Goal: Task Accomplishment & Management: Use online tool/utility

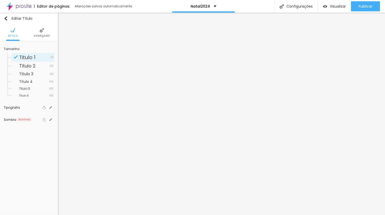
click at [46, 57] on span "Titulo 1" at bounding box center [34, 57] width 31 height 5
click at [52, 108] on icon "button" at bounding box center [50, 107] width 3 height 3
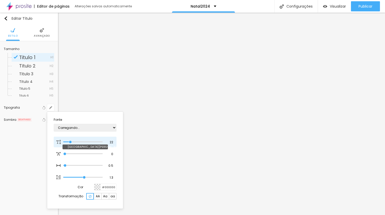
type input "1"
type input "20"
type input "1"
type input "21"
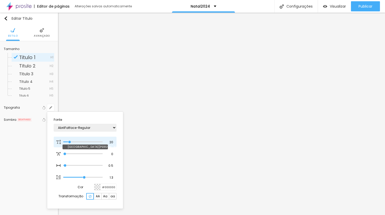
type input "21"
type input "1"
type input "23"
type input "1"
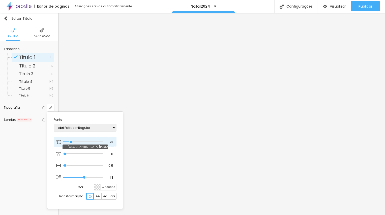
type input "24"
type input "1"
type input "26"
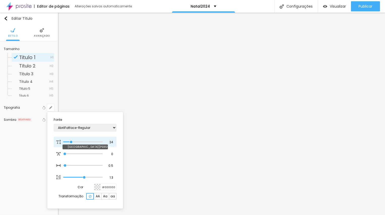
type input "1"
type input "27"
type input "1"
type input "29"
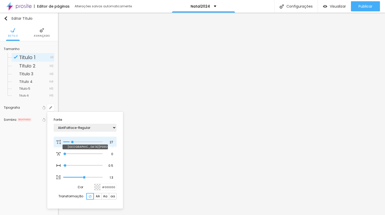
type input "29"
type input "1"
type input "30"
type input "1"
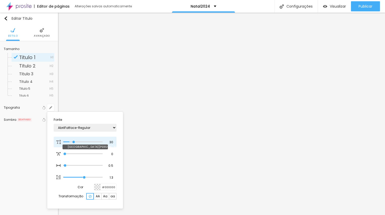
type input "31"
type input "1"
type input "32"
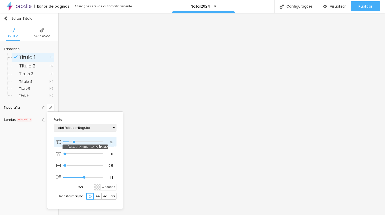
type input "1"
type input "33"
type input "1"
type input "32"
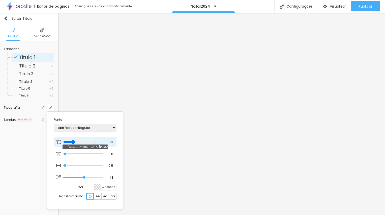
type input "32"
type input "1"
type input "31"
type input "1"
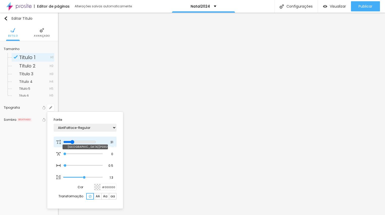
type input "30"
type input "1"
type input "29"
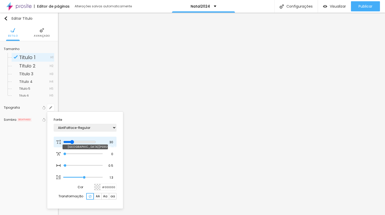
type input "1"
type input "30"
type input "1"
type input "31"
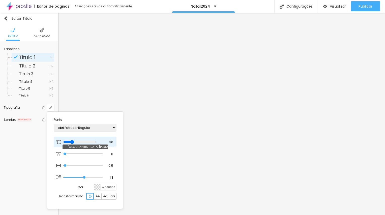
type input "31"
type input "1"
type input "32"
type input "1"
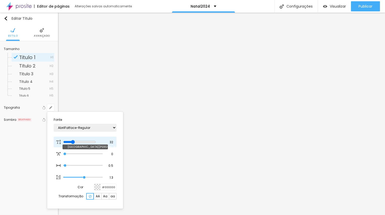
type input "33"
type input "1"
type input "34"
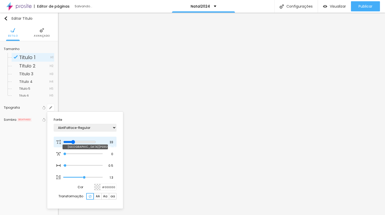
type input "1"
type input "35"
type input "1"
drag, startPoint x: 70, startPoint y: 139, endPoint x: 75, endPoint y: 139, distance: 5.6
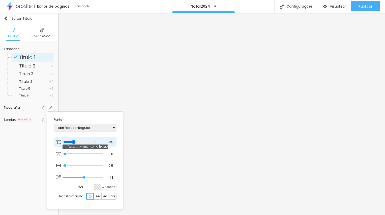
type input "35"
click at [75, 140] on input "range" at bounding box center [79, 142] width 33 height 4
type input "1"
click at [262, 38] on div at bounding box center [192, 107] width 385 height 215
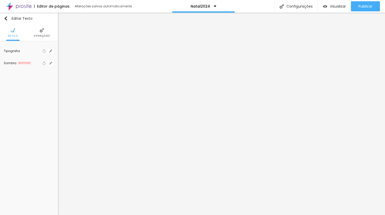
scroll to position [0, 0]
click at [51, 50] on icon "button" at bounding box center [50, 50] width 3 height 3
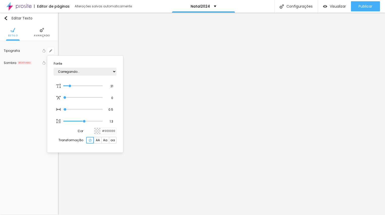
type input "1"
select select "Alegreya"
type input "1"
select select "Arvo"
type input "1"
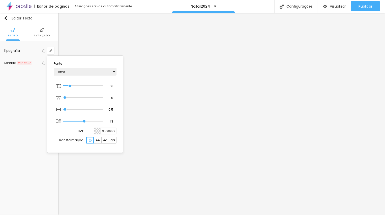
click at [134, 56] on div at bounding box center [192, 107] width 385 height 215
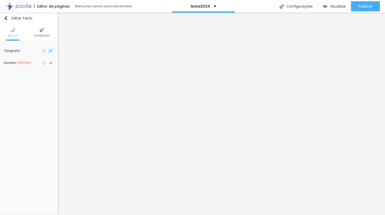
click at [50, 50] on icon "button" at bounding box center [50, 50] width 3 height 3
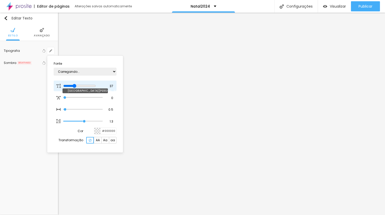
type input "1"
type input "33"
type input "1"
type input "32"
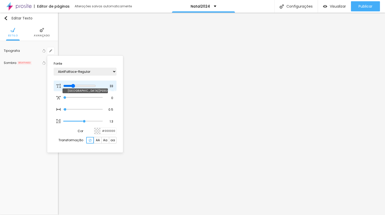
type input "32"
type input "1"
type input "31"
type input "1"
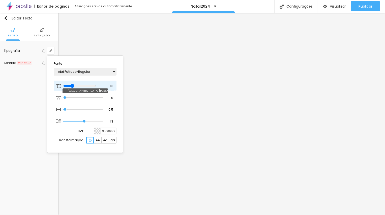
type input "30"
type input "1"
type input "29"
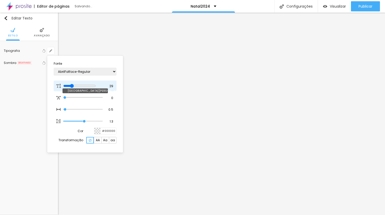
type input "1"
type input "29"
click at [73, 85] on input "range" at bounding box center [79, 86] width 33 height 4
click at [123, 36] on div at bounding box center [192, 107] width 385 height 215
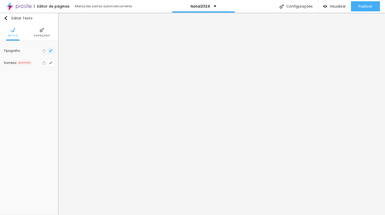
click at [51, 51] on icon "button" at bounding box center [51, 51] width 2 height 2
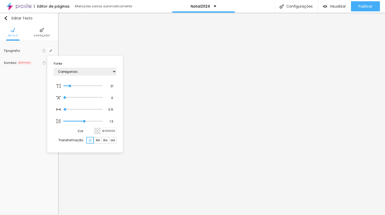
type input "1"
type input "20"
type input "1"
type input "24"
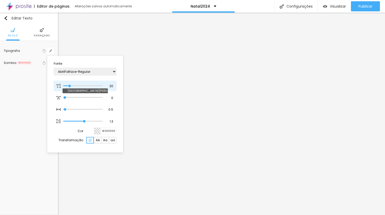
type input "24"
type input "1"
type input "26"
type input "1"
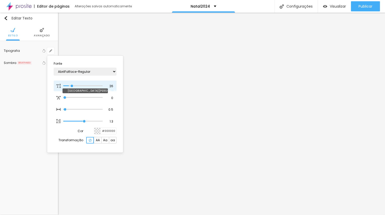
type input "28"
type input "1"
type input "27"
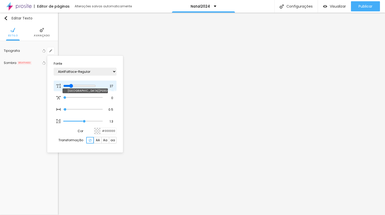
type input "1"
type input "26"
type input "1"
type input "25"
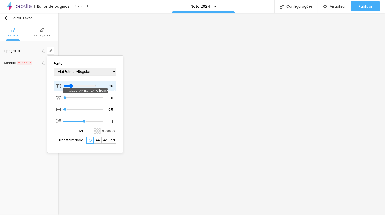
type input "25"
type input "1"
type input "26"
type input "1"
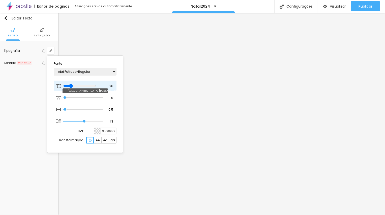
type input "25"
type input "1"
type input "24"
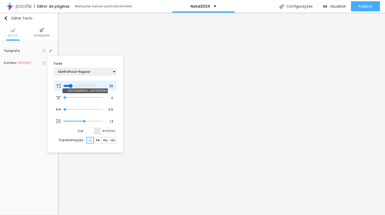
type input "1"
type input "24"
click at [71, 84] on input "range" at bounding box center [79, 86] width 33 height 4
type input "1"
click at [153, 66] on div at bounding box center [192, 107] width 385 height 215
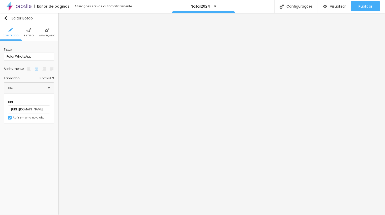
click at [26, 31] on img at bounding box center [28, 30] width 5 height 5
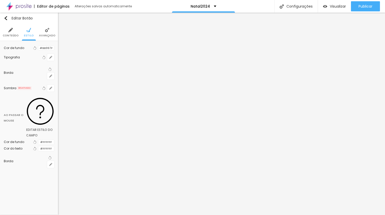
click at [38, 51] on div "#BB997F" at bounding box center [46, 47] width 16 height 5
click at [38, 50] on div at bounding box center [38, 48] width 0 height 5
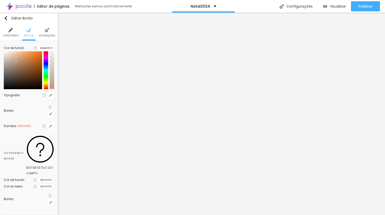
click at [39, 46] on div at bounding box center [47, 46] width 16 height 0
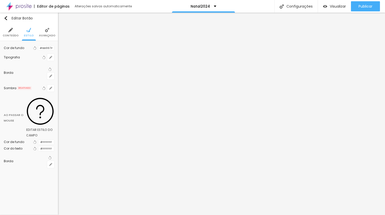
click at [38, 50] on div at bounding box center [38, 48] width 0 height 5
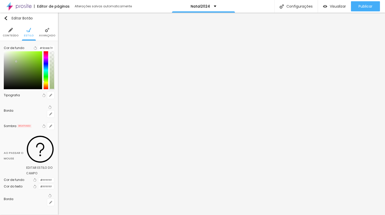
click at [44, 86] on div at bounding box center [46, 70] width 5 height 38
click at [44, 83] on div at bounding box center [46, 70] width 5 height 38
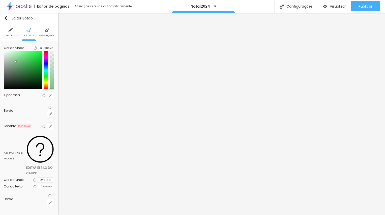
click at [44, 81] on div at bounding box center [46, 70] width 5 height 38
click at [31, 61] on div at bounding box center [23, 70] width 38 height 38
type input "#47E562"
click at [31, 63] on div at bounding box center [23, 70] width 38 height 38
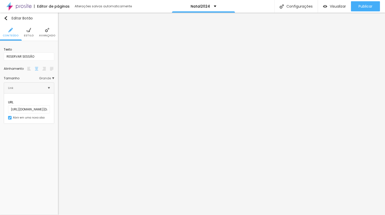
click at [32, 35] on span "Estilo" at bounding box center [29, 35] width 10 height 3
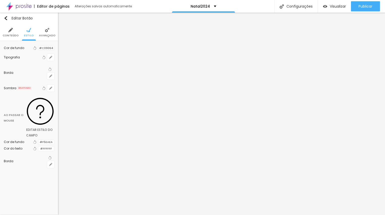
click at [38, 48] on div at bounding box center [38, 48] width 0 height 5
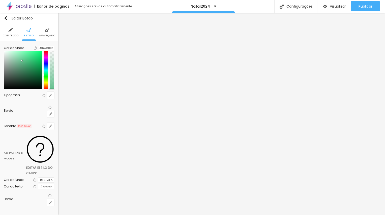
click at [44, 79] on div at bounding box center [46, 70] width 5 height 38
click at [44, 83] on div at bounding box center [46, 70] width 5 height 38
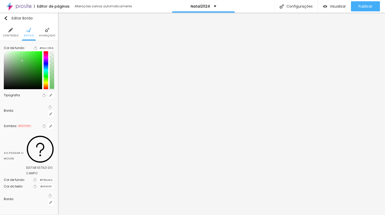
click at [44, 83] on div at bounding box center [46, 70] width 5 height 38
click at [31, 69] on div at bounding box center [23, 70] width 38 height 38
type input "#487D43"
drag, startPoint x: 31, startPoint y: 69, endPoint x: 23, endPoint y: 76, distance: 10.5
click at [22, 71] on div at bounding box center [21, 70] width 1 height 1
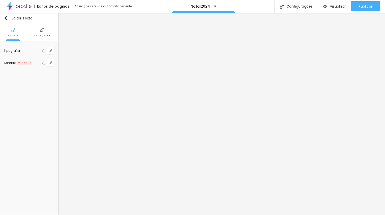
click at [42, 36] on span "Avançado" at bounding box center [42, 35] width 16 height 3
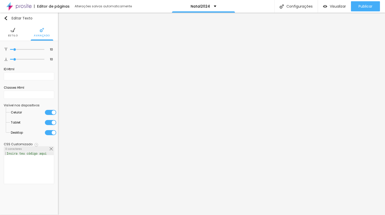
click at [17, 32] on li "Estilo" at bounding box center [13, 32] width 10 height 17
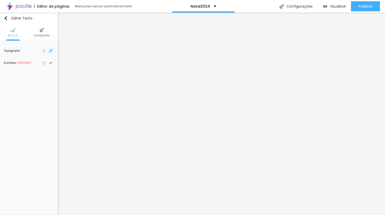
click at [49, 52] on icon "button" at bounding box center [50, 50] width 3 height 3
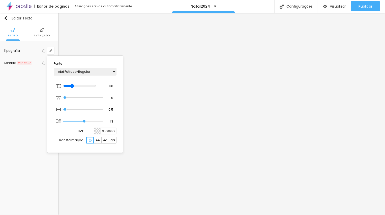
click at [97, 132] on div at bounding box center [97, 131] width 6 height 6
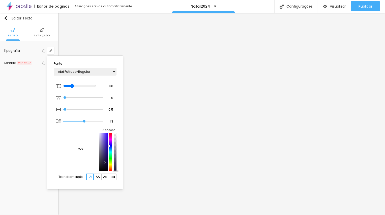
type input "1"
type input "#1C153B"
type input "1"
type input "#1E183B"
type input "1"
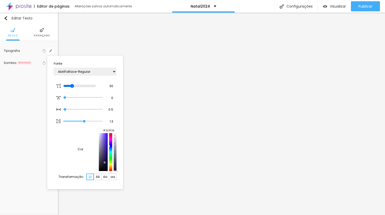
type input "#241F3F"
type input "1"
type input "#312D49"
type input "1"
type input "#3C3951"
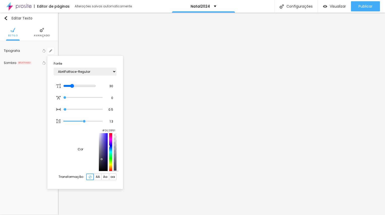
type input "1"
type input "#444157"
type input "1"
type input "#464358"
type input "1"
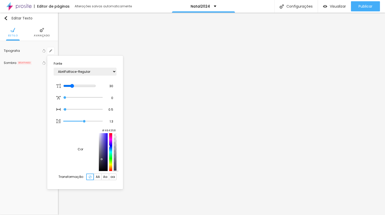
type input "#474458"
type input "1"
type input "#484558"
type input "1"
type input "#484458"
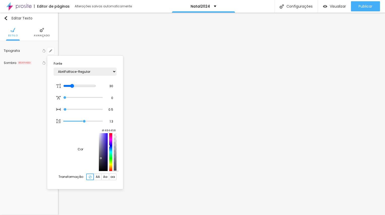
type input "1"
type input "#4B465C"
drag, startPoint x: 91, startPoint y: 168, endPoint x: 78, endPoint y: 162, distance: 14.4
click at [99, 162] on div at bounding box center [103, 152] width 9 height 38
type input "1"
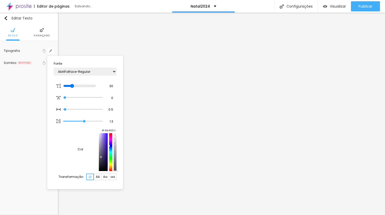
type input "#4E495F"
type input "1"
type input "#4F5F49"
click at [109, 166] on div at bounding box center [110, 152] width 3 height 38
type input "1"
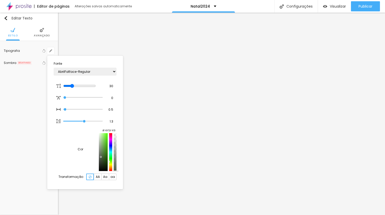
type input "#505F49"
type input "1"
type input "#495F58"
click at [109, 159] on div at bounding box center [110, 152] width 3 height 38
click at [109, 139] on div at bounding box center [110, 152] width 3 height 38
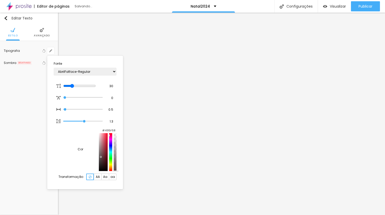
type input "1"
type input "#5F494C"
type input "1"
type input "#A04350"
click at [99, 153] on div at bounding box center [103, 152] width 9 height 38
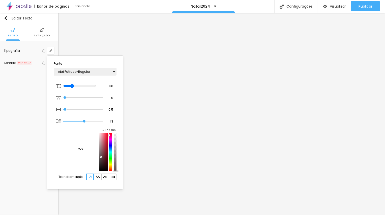
type input "1"
click at [139, 98] on div at bounding box center [192, 107] width 385 height 215
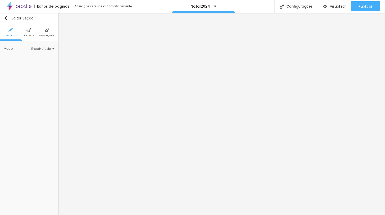
click at [28, 30] on img at bounding box center [28, 30] width 5 height 5
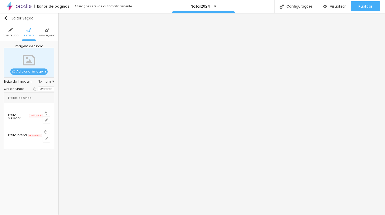
click at [38, 91] on div at bounding box center [38, 89] width 0 height 5
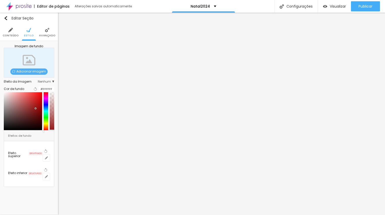
click at [35, 114] on div at bounding box center [23, 111] width 38 height 38
click at [33, 114] on div at bounding box center [23, 111] width 38 height 38
click at [24, 113] on div at bounding box center [23, 111] width 38 height 38
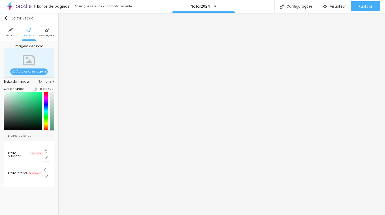
click at [44, 120] on div at bounding box center [46, 111] width 5 height 38
type input "#698072"
drag, startPoint x: 22, startPoint y: 109, endPoint x: 13, endPoint y: 116, distance: 11.1
click at [13, 116] on div at bounding box center [23, 111] width 38 height 38
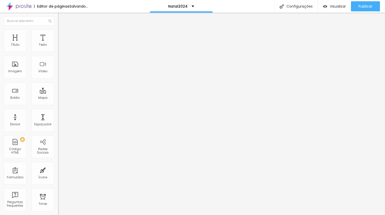
click at [58, 30] on img at bounding box center [60, 31] width 5 height 5
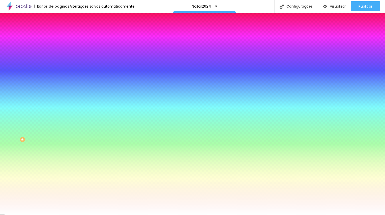
click at [58, 29] on li "Conteúdo" at bounding box center [87, 26] width 58 height 5
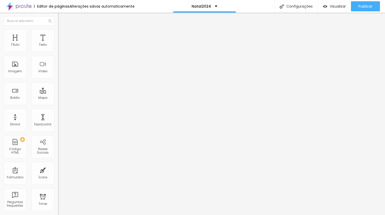
click at [58, 20] on button "Editar Coluna" at bounding box center [87, 19] width 58 height 12
click at [58, 48] on button "button" at bounding box center [61, 45] width 7 height 5
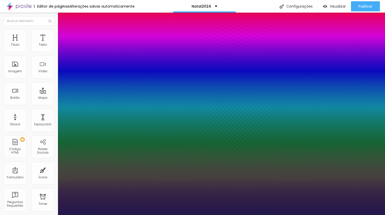
type input "1"
drag, startPoint x: 68, startPoint y: 86, endPoint x: 74, endPoint y: 87, distance: 5.8
type input "14"
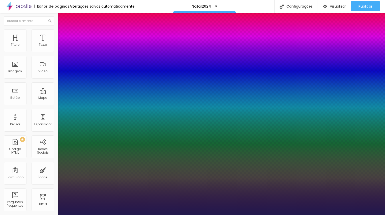
type input "1"
type input "15"
type input "1"
type input "18"
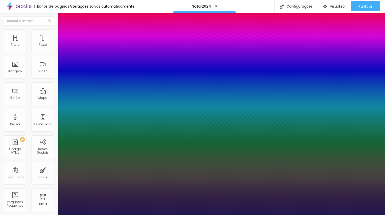
type input "18"
type input "1"
type input "23"
type input "1"
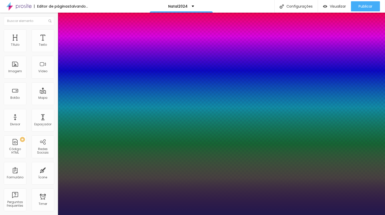
type input "29"
type input "1"
type input "30"
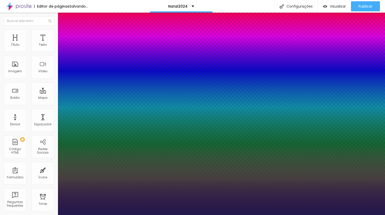
type input "1"
type input "31"
type input "1"
type input "30"
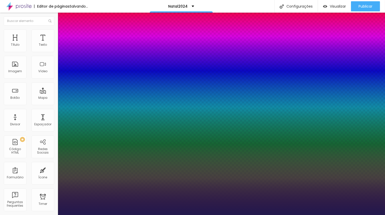
type input "30"
type input "1"
type input "29"
type input "1"
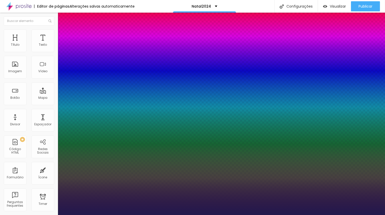
type input "28"
type input "1"
type input "27"
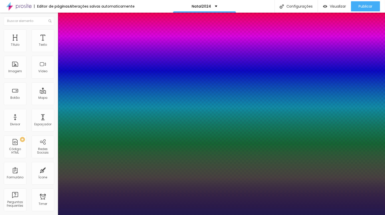
type input "1"
drag, startPoint x: 67, startPoint y: 84, endPoint x: 73, endPoint y: 84, distance: 5.3
type input "27"
type input "1"
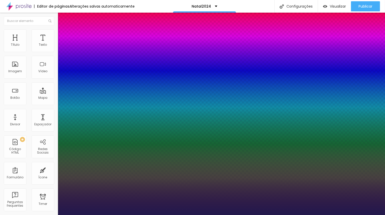
click at [160, 214] on div at bounding box center [192, 215] width 385 height 0
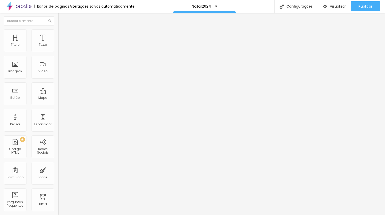
click at [58, 20] on button "Editar Texto" at bounding box center [87, 19] width 58 height 12
click at [58, 48] on button "button" at bounding box center [61, 45] width 7 height 5
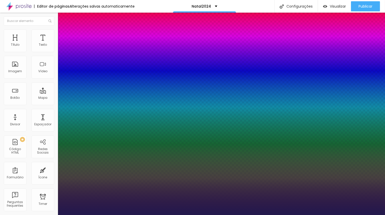
type input "1"
type input "17"
type input "1"
type input "18"
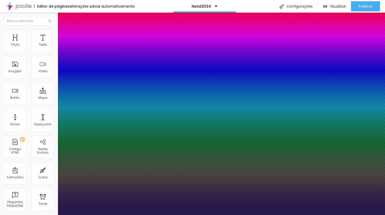
type input "18"
type input "1"
type input "19"
type input "1"
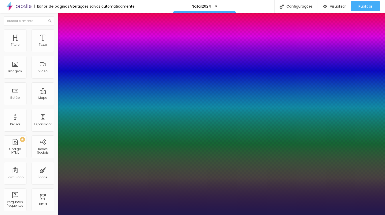
type input "20"
type input "1"
type input "20"
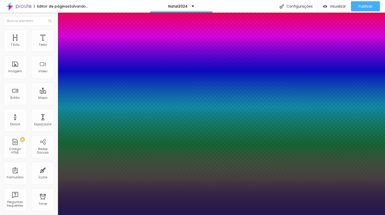
type input "1"
click at [137, 214] on div at bounding box center [192, 215] width 385 height 0
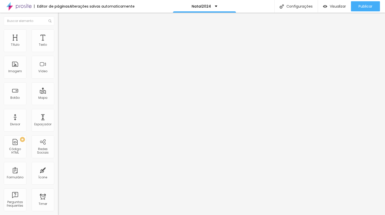
click at [60, 47] on icon "button" at bounding box center [61, 45] width 3 height 3
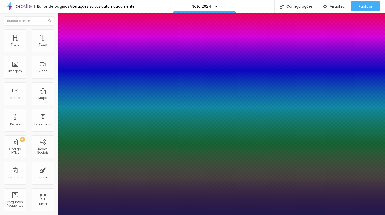
type input "1"
type input "22"
type input "1"
type input "27"
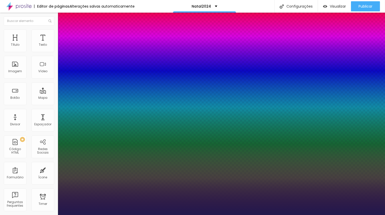
type input "27"
type input "1"
type input "29"
type input "1"
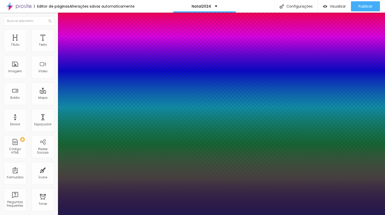
type input "30"
type input "1"
type input "31"
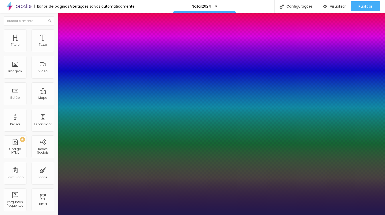
type input "1"
type input "32"
type input "1"
type input "31"
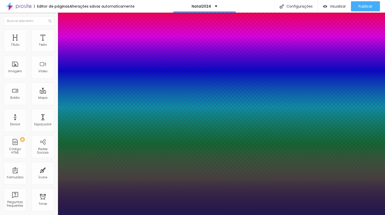
type input "31"
type input "1"
type input "30"
type input "1"
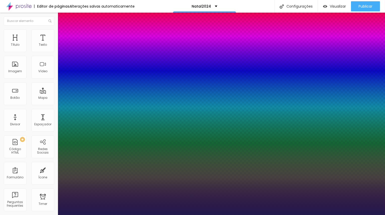
drag, startPoint x: 70, startPoint y: 84, endPoint x: 74, endPoint y: 83, distance: 3.3
type input "30"
type input "1"
click at [244, 214] on div at bounding box center [192, 215] width 385 height 0
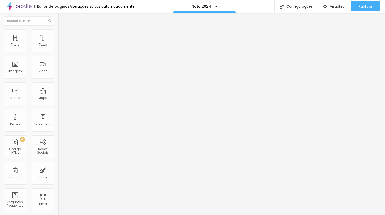
click at [58, 32] on li "Estilo" at bounding box center [87, 31] width 58 height 5
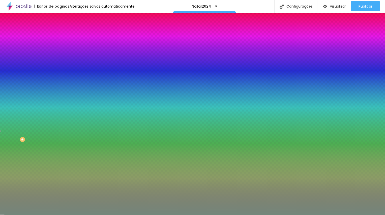
click at [58, 69] on div at bounding box center [87, 69] width 58 height 0
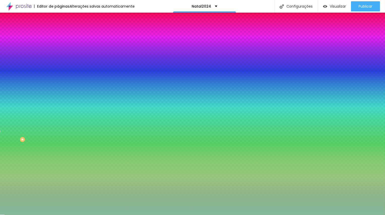
click at [17, 108] on div at bounding box center [192, 107] width 385 height 215
click at [14, 113] on div at bounding box center [192, 107] width 385 height 215
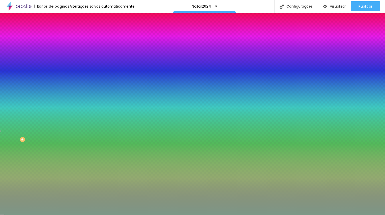
click at [68, 87] on div at bounding box center [68, 86] width 1 height 1
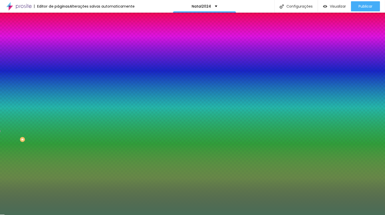
type input "#4B715A"
drag, startPoint x: 14, startPoint y: 113, endPoint x: 19, endPoint y: 119, distance: 7.7
click at [129, 119] on div at bounding box center [129, 119] width 1 height 1
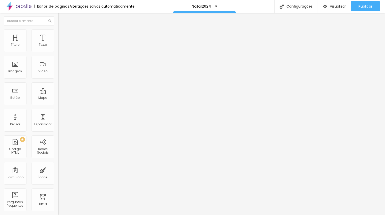
click at [62, 17] on img "button" at bounding box center [64, 18] width 4 height 4
click at [58, 32] on li "Avançado" at bounding box center [87, 31] width 58 height 5
click at [58, 33] on li "Estilo" at bounding box center [87, 31] width 58 height 5
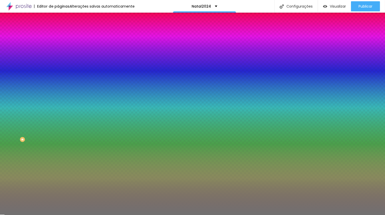
click at [58, 48] on div at bounding box center [87, 48] width 58 height 0
type input "#271717"
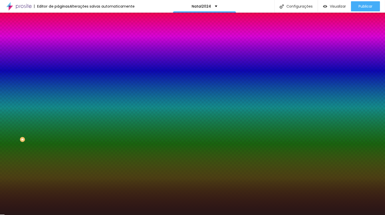
click at [21, 89] on div at bounding box center [192, 107] width 385 height 215
click at [63, 36] on span "Avançado" at bounding box center [71, 38] width 17 height 4
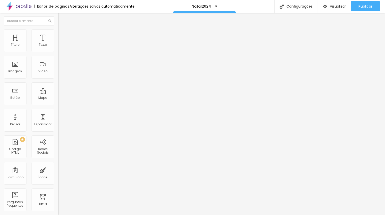
type input "19"
type input "20"
type input "24"
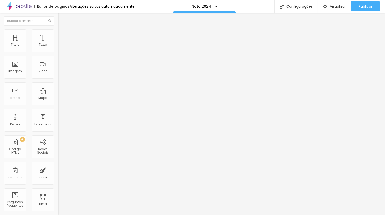
type input "24"
type input "31"
type input "32"
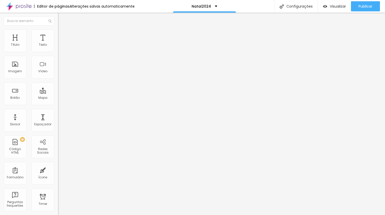
type input "33"
type input "37"
type input "39"
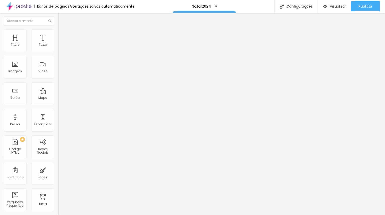
type input "39"
type input "43"
type input "46"
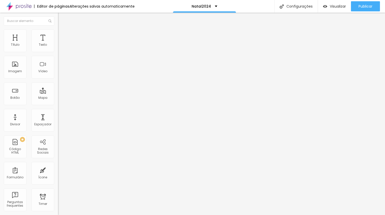
type input "48"
type input "47"
type input "46"
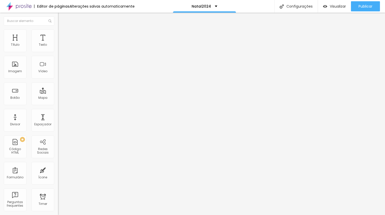
type input "46"
type input "45"
type input "44"
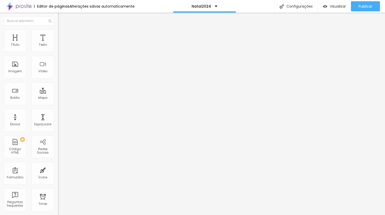
type input "43"
type input "42"
drag, startPoint x: 18, startPoint y: 51, endPoint x: 24, endPoint y: 51, distance: 6.6
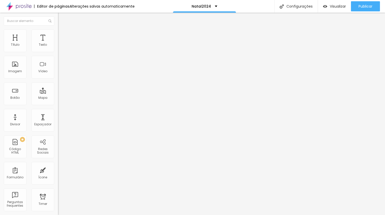
type input "42"
click at [58, 98] on input "range" at bounding box center [74, 100] width 33 height 4
type input "19"
type input "27"
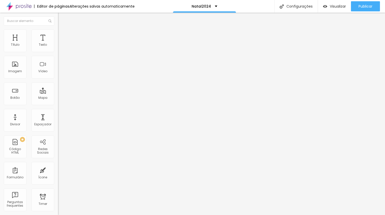
type input "27"
type input "32"
type input "34"
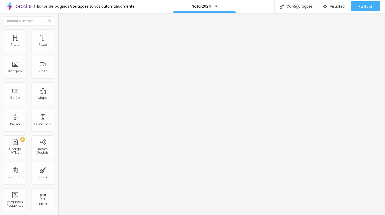
type input "35"
type input "37"
type input "39"
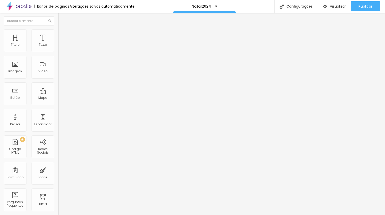
type input "39"
type input "42"
type input "43"
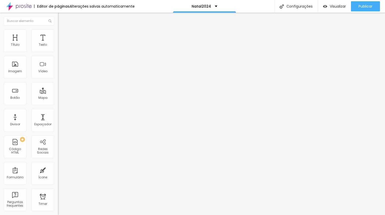
type input "44"
type input "45"
type input "46"
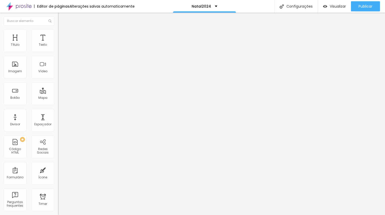
type input "46"
type input "45"
type input "44"
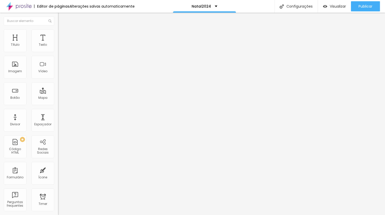
type input "43"
type input "42"
type input "41"
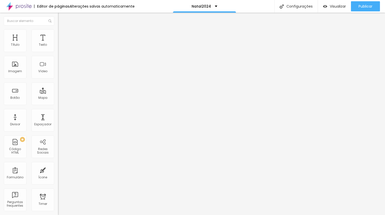
type input "41"
type input "40"
type input "37"
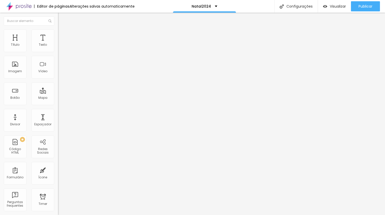
type input "36"
type input "34"
type input "32"
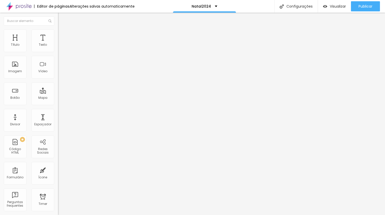
type input "32"
type input "30"
type input "27"
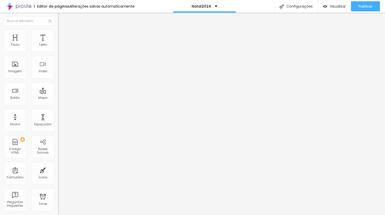
type input "26"
type input "24"
type input "22"
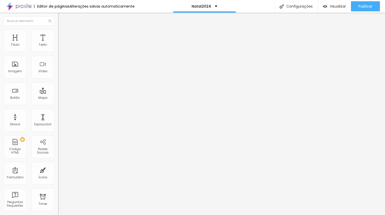
type input "22"
type input "19"
type input "18"
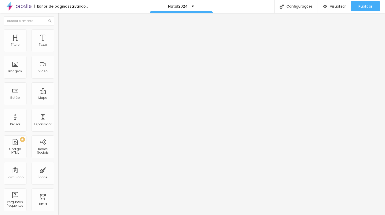
type input "17"
type input "18"
type input "20"
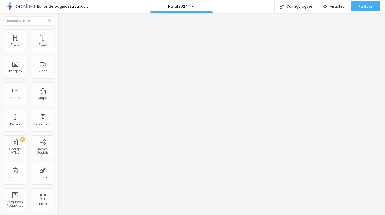
type input "20"
type input "22"
type input "24"
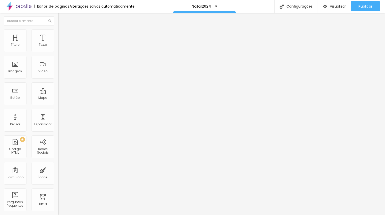
type input "26"
type input "28"
type input "31"
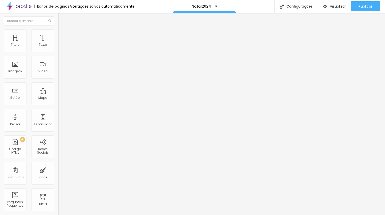
type input "31"
type input "33"
type input "35"
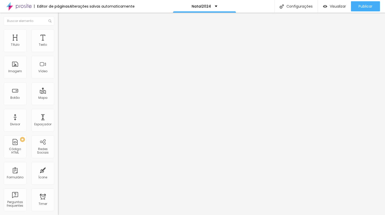
type input "36"
drag, startPoint x: 18, startPoint y: 62, endPoint x: 23, endPoint y: 62, distance: 5.0
type input "36"
click at [58, 169] on input "range" at bounding box center [74, 171] width 33 height 4
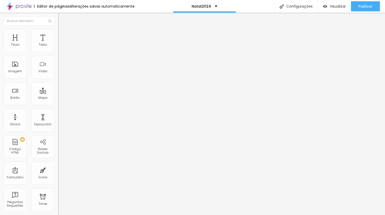
click at [61, 46] on icon "button" at bounding box center [62, 45] width 2 height 2
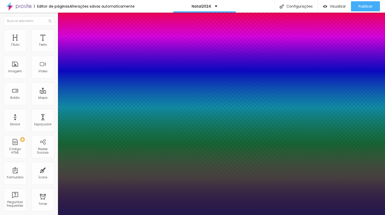
type input "1"
type input "15"
type input "1"
drag, startPoint x: 68, startPoint y: 83, endPoint x: 74, endPoint y: 84, distance: 5.8
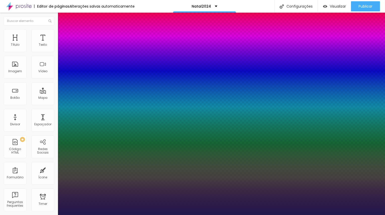
click at [218, 214] on div at bounding box center [192, 215] width 385 height 0
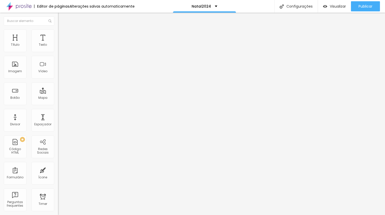
click at [58, 33] on li "Estilo" at bounding box center [87, 31] width 58 height 5
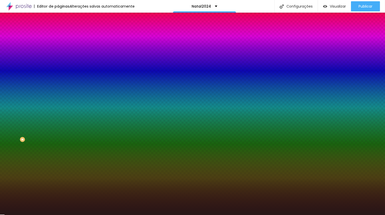
click at [58, 48] on div at bounding box center [87, 48] width 58 height 0
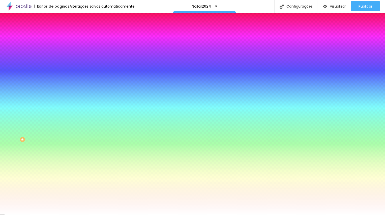
click at [8, 57] on div at bounding box center [192, 107] width 385 height 215
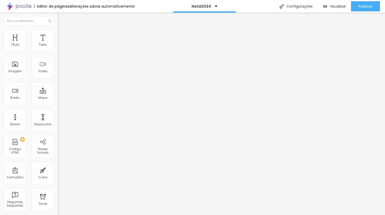
click at [58, 32] on img at bounding box center [60, 31] width 5 height 5
click at [63, 35] on span "Estilo" at bounding box center [67, 33] width 8 height 4
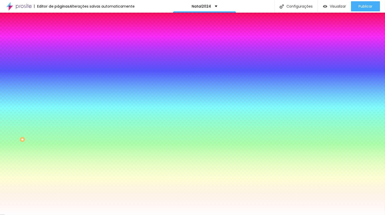
click at [58, 48] on div at bounding box center [87, 48] width 58 height 0
click at [44, 80] on div at bounding box center [192, 107] width 385 height 215
click at [43, 87] on div at bounding box center [192, 107] width 385 height 215
click at [43, 80] on div at bounding box center [192, 107] width 385 height 215
drag, startPoint x: 43, startPoint y: 80, endPoint x: 41, endPoint y: 78, distance: 2.9
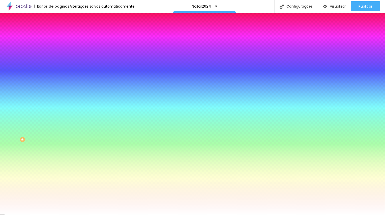
click at [1, 118] on div at bounding box center [0, 119] width 1 height 2
drag, startPoint x: 24, startPoint y: 65, endPoint x: 26, endPoint y: 70, distance: 5.2
click at [25, 70] on div at bounding box center [192, 107] width 385 height 215
click at [43, 84] on div at bounding box center [192, 107] width 385 height 215
drag, startPoint x: 24, startPoint y: 68, endPoint x: 22, endPoint y: 81, distance: 13.4
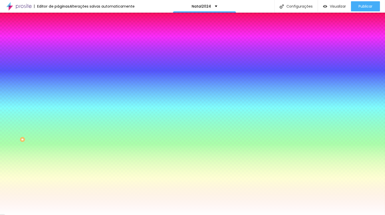
click at [22, 81] on div at bounding box center [192, 107] width 385 height 215
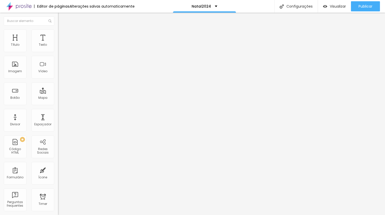
click at [63, 36] on span "Avançado" at bounding box center [71, 38] width 17 height 4
click at [58, 98] on input "range" at bounding box center [74, 100] width 33 height 4
click at [63, 35] on span "Estilo" at bounding box center [67, 33] width 8 height 4
click at [58, 22] on button "Editar Seção" at bounding box center [87, 19] width 58 height 12
click at [58, 34] on img at bounding box center [60, 36] width 5 height 5
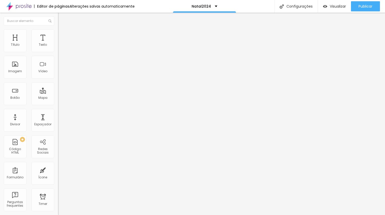
drag, startPoint x: 31, startPoint y: 51, endPoint x: 25, endPoint y: 50, distance: 6.6
click at [58, 98] on input "range" at bounding box center [74, 100] width 33 height 4
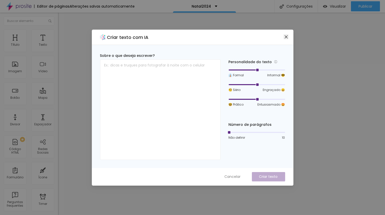
click at [285, 38] on icon "close" at bounding box center [286, 37] width 4 height 4
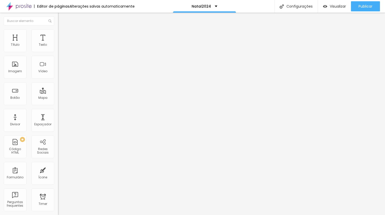
click at [62, 16] on img "button" at bounding box center [64, 18] width 4 height 4
click at [13, 51] on div "Título" at bounding box center [15, 40] width 23 height 23
click at [63, 35] on span "Avançado" at bounding box center [71, 33] width 17 height 4
click at [58, 47] on input "RESERVAR AGORA" at bounding box center [88, 44] width 61 height 5
click at [58, 104] on input "[URL][DOMAIN_NAME][DATE]" at bounding box center [88, 101] width 61 height 5
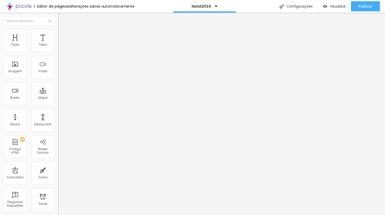
paste input "https://calendly.com/mariaevangelista-info/sessao-natal-2025"
click at [58, 156] on div "Editar Botão Conteúdo Estilo Avançado Texto RESERVAR AGORA Alinhamento Tamanho …" at bounding box center [87, 114] width 58 height 202
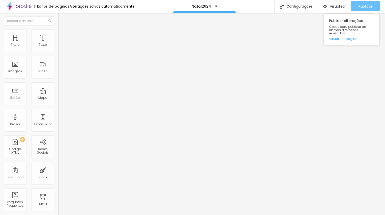
click at [371, 9] on div "Publicar" at bounding box center [366, 6] width 14 height 10
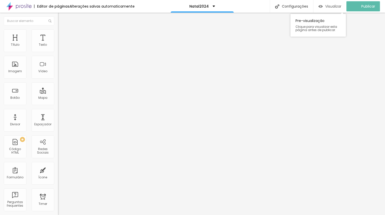
click at [333, 5] on span "Visualizar" at bounding box center [333, 6] width 16 height 4
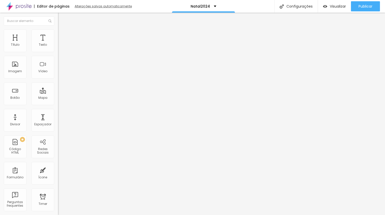
scroll to position [0, 0]
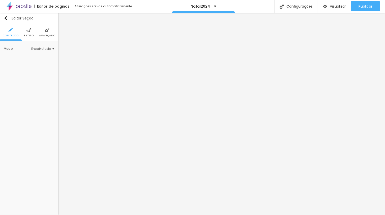
click at [32, 32] on li "Estilo" at bounding box center [29, 32] width 10 height 17
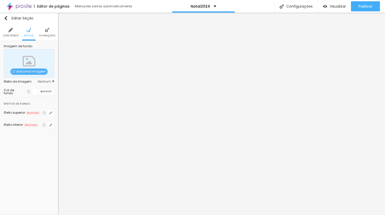
click at [44, 34] on span "Avançado" at bounding box center [47, 35] width 16 height 3
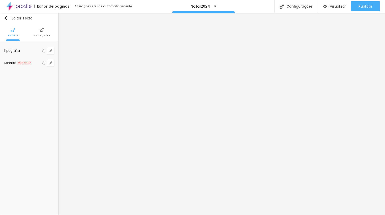
click at [40, 31] on img at bounding box center [42, 30] width 5 height 5
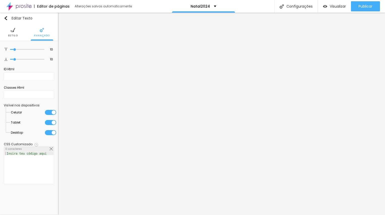
click at [13, 29] on img at bounding box center [13, 30] width 5 height 5
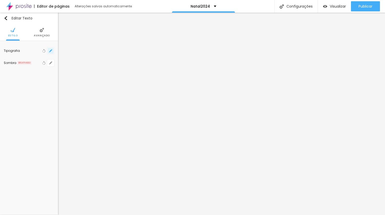
click at [52, 51] on icon "button" at bounding box center [50, 50] width 3 height 3
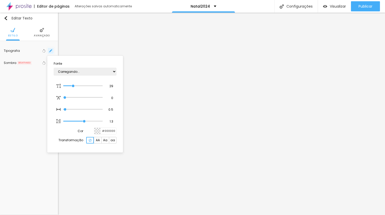
type input "1"
click at [95, 132] on div at bounding box center [97, 131] width 6 height 6
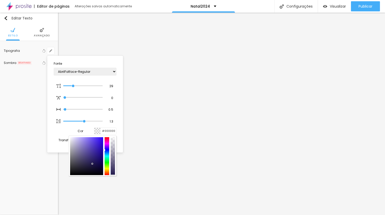
click at [144, 77] on div at bounding box center [192, 107] width 385 height 215
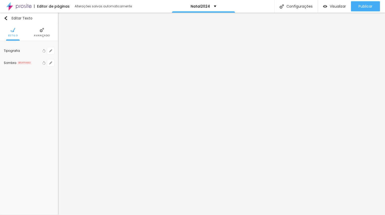
click at [9, 6] on img at bounding box center [18, 6] width 25 height 13
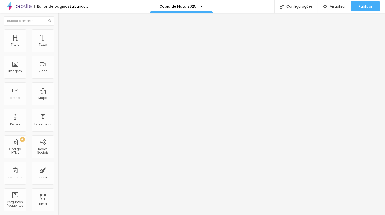
click at [58, 34] on li "Avançado" at bounding box center [87, 36] width 58 height 5
type input "4"
type input "3"
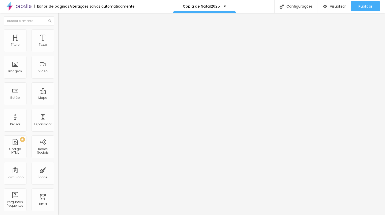
type input "2"
type input "1"
type input "0"
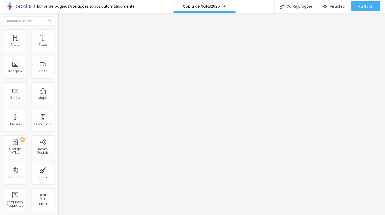
type input "0"
drag, startPoint x: 13, startPoint y: 51, endPoint x: 9, endPoint y: 51, distance: 3.8
type input "0"
click at [58, 51] on div "0 Espaço de cima" at bounding box center [87, 74] width 58 height 71
type input "9"
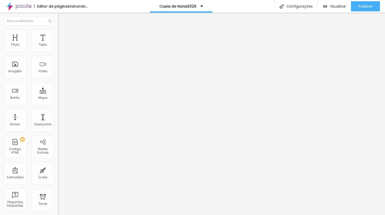
type input "9"
type input "8"
type input "6"
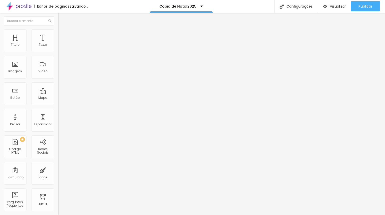
type input "4"
type input "3"
type input "2"
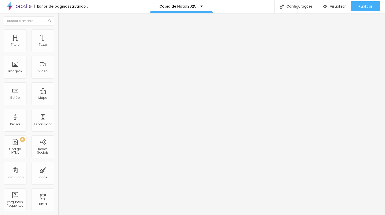
type input "2"
type input "1"
type input "0"
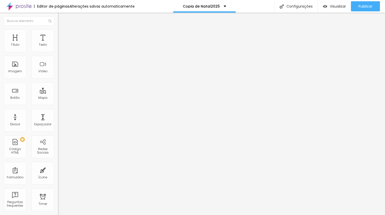
type input "4"
type input "9"
type input "13"
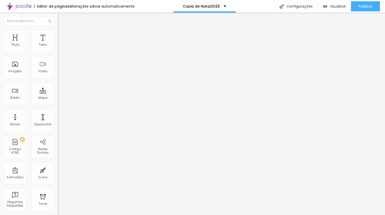
type input "13"
type input "17"
type input "20"
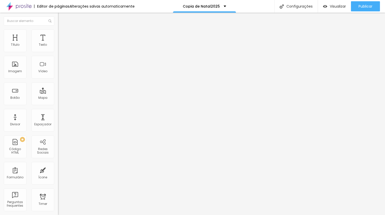
type input "21"
type input "23"
type input "24"
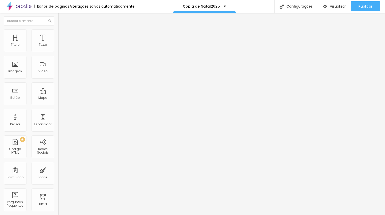
type input "24"
type input "25"
type input "26"
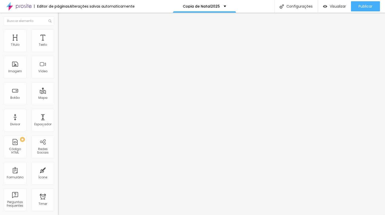
type input "27"
drag, startPoint x: 14, startPoint y: 61, endPoint x: 20, endPoint y: 62, distance: 5.7
type input "27"
click at [58, 169] on input "range" at bounding box center [74, 171] width 33 height 4
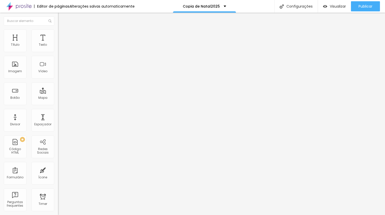
click at [58, 32] on img at bounding box center [60, 31] width 5 height 5
type input "90"
type input "85"
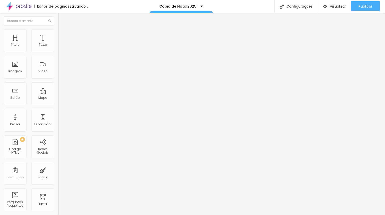
type input "80"
type input "75"
type input "70"
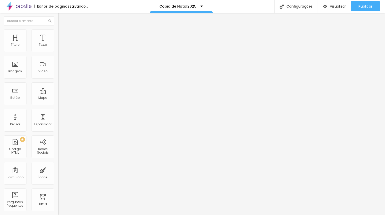
type input "70"
type input "65"
type input "70"
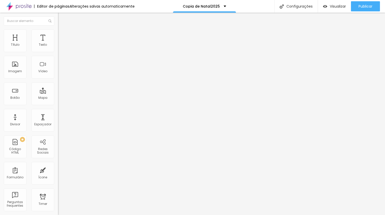
type input "75"
type input "80"
drag, startPoint x: 47, startPoint y: 56, endPoint x: 42, endPoint y: 57, distance: 4.8
type input "80"
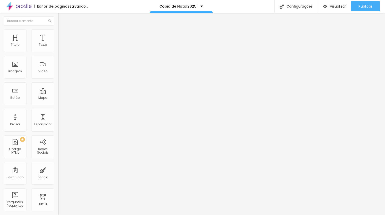
click at [58, 52] on input "range" at bounding box center [74, 50] width 33 height 4
click at [58, 120] on div "Editar Imagem Conteúdo Estilo Avançado Tamanho 80 px % 0 Borda arredondada Somb…" at bounding box center [87, 114] width 58 height 202
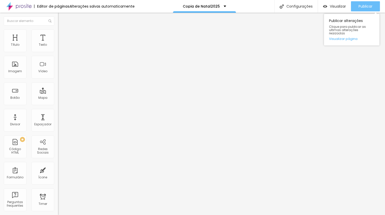
click at [364, 6] on span "Publicar" at bounding box center [366, 6] width 14 height 4
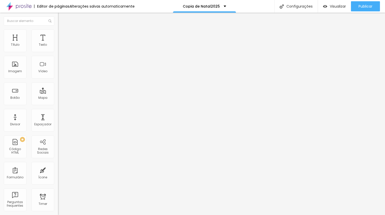
click at [63, 35] on span "Estilo" at bounding box center [67, 33] width 8 height 4
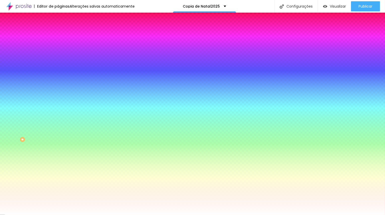
click at [58, 34] on img at bounding box center [60, 36] width 5 height 5
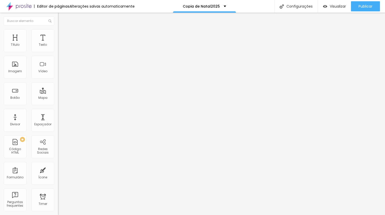
click at [58, 32] on img at bounding box center [60, 31] width 5 height 5
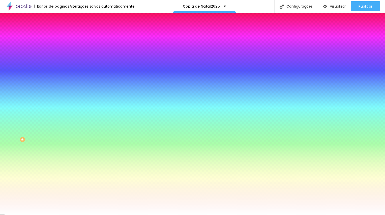
click at [58, 29] on img at bounding box center [60, 26] width 5 height 5
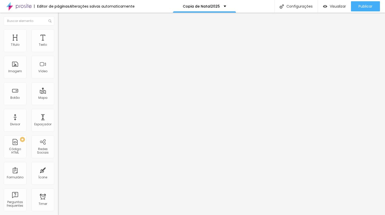
click at [58, 33] on ul "Conteúdo Estilo Avançado" at bounding box center [87, 31] width 58 height 15
click at [63, 35] on span "Estilo" at bounding box center [67, 33] width 8 height 4
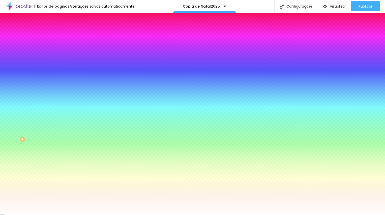
click at [58, 172] on div at bounding box center [87, 172] width 58 height 0
click at [1, 1] on div at bounding box center [-1, -1] width 1 height 1
type input "#DFDFDF"
drag, startPoint x: 8, startPoint y: 114, endPoint x: 6, endPoint y: 119, distance: 4.7
click at [58, 177] on div at bounding box center [87, 177] width 58 height 0
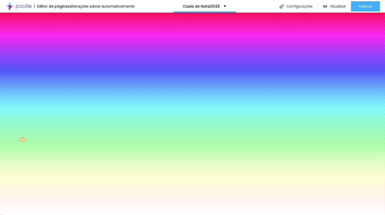
click at [58, 172] on div at bounding box center [87, 172] width 58 height 0
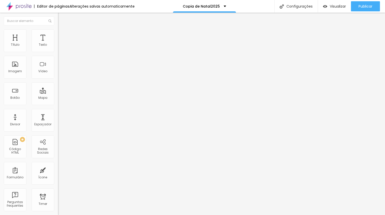
click at [58, 47] on input "Falar WhatsApp" at bounding box center [88, 44] width 61 height 5
click at [58, 104] on input "[URL][DOMAIN_NAME]" at bounding box center [88, 101] width 61 height 5
paste input "https://wa.me/message/T74AGF4BQTJQC1"
type input "https://wa.me/message/T74AGF4BQTJQC1"
click at [58, 81] on div "Editar Seção Conteúdo Estilo Avançado Modo Encaixotado Encaixotado Completo" at bounding box center [87, 114] width 58 height 202
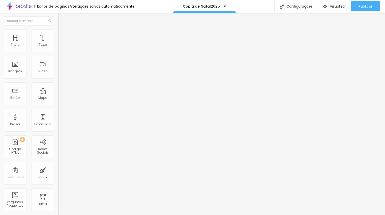
click at [63, 35] on span "Estilo" at bounding box center [67, 33] width 8 height 4
click at [58, 79] on span "Normal" at bounding box center [63, 77] width 11 height 4
click at [58, 83] on span "Pequeno" at bounding box center [64, 80] width 13 height 4
click at [58, 87] on span "Normal" at bounding box center [63, 85] width 11 height 4
click at [58, 90] on span "Grande" at bounding box center [64, 88] width 12 height 4
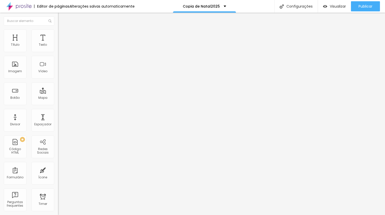
click at [58, 85] on div "Normal" at bounding box center [87, 83] width 58 height 3
click at [58, 38] on li "Avançado" at bounding box center [87, 36] width 58 height 5
click at [63, 35] on span "Estilo" at bounding box center [67, 33] width 8 height 4
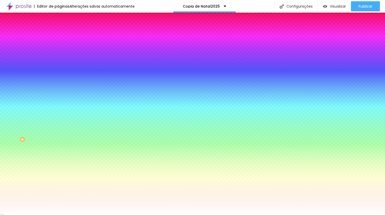
click at [58, 172] on div at bounding box center [87, 172] width 58 height 0
type input "#FFF9F9"
drag, startPoint x: 9, startPoint y: 115, endPoint x: 9, endPoint y: 105, distance: 9.6
click at [58, 163] on div "Cor de fundo Voltar ao padrão #FFF9F9" at bounding box center [87, 170] width 58 height 14
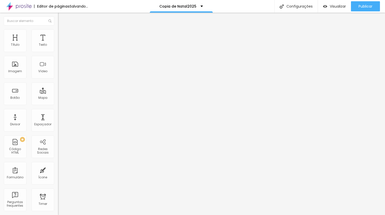
click at [58, 16] on button "Editar Coluna" at bounding box center [87, 19] width 58 height 12
drag, startPoint x: 50, startPoint y: 57, endPoint x: 20, endPoint y: 57, distance: 29.3
click at [58, 57] on div "(00)35191-2264 + 55" at bounding box center [87, 101] width 58 height 111
click at [58, 160] on input "Conversar no WhatsApp" at bounding box center [88, 162] width 61 height 5
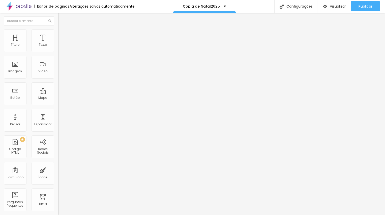
click at [58, 174] on textarea "Olá, cheguei até você pela página {page_title} e gostaria de mais informações" at bounding box center [86, 178] width 57 height 9
click at [58, 51] on input "text" at bounding box center [88, 48] width 61 height 5
paste input "(74)41"
type input "7"
click at [58, 51] on input "text" at bounding box center [88, 48] width 61 height 5
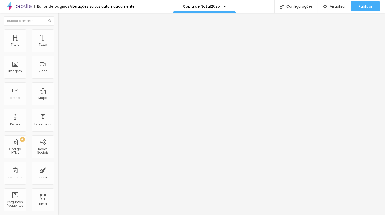
click at [58, 98] on img at bounding box center [87, 127] width 58 height 58
click at [58, 51] on input "text" at bounding box center [88, 48] width 61 height 5
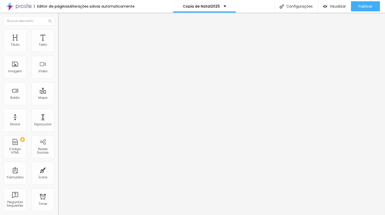
type input "912264265"
click at [58, 164] on div "Editar Botão do WhatsApp Conteúdo Estilo Avançado Número do WhatsApp * 91226426…" at bounding box center [87, 114] width 58 height 202
drag, startPoint x: 31, startPoint y: 104, endPoint x: 5, endPoint y: 100, distance: 25.9
click at [58, 174] on textarea "Olá, cheguei até você pela página {page_title} e gostaria de mais informações" at bounding box center [86, 178] width 57 height 9
type textarea "Olá, gostava de saber mais informações sobre as sessões de Natal?"
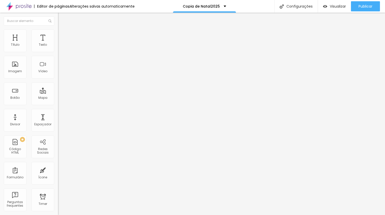
click at [58, 158] on div "Editar Botão do WhatsApp Conteúdo Estilo Avançado Número do WhatsApp * 91226426…" at bounding box center [87, 114] width 58 height 202
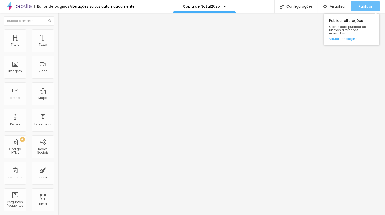
click at [371, 7] on span "Publicar" at bounding box center [366, 6] width 14 height 4
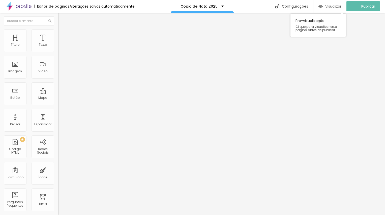
click at [337, 7] on span "Visualizar" at bounding box center [333, 6] width 16 height 4
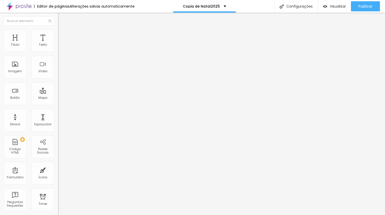
click at [58, 47] on input "<iframe width="353" height="628" src="https://www.youtube.com/embed/nQXnU5vh8ns…" at bounding box center [88, 44] width 61 height 5
click at [63, 35] on span "Estilo" at bounding box center [67, 33] width 8 height 4
click at [58, 34] on li "Avançado" at bounding box center [87, 36] width 58 height 5
click at [58, 30] on img at bounding box center [60, 31] width 5 height 5
click at [58, 29] on img at bounding box center [60, 26] width 5 height 5
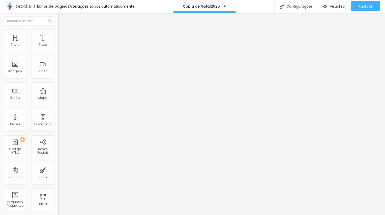
click at [58, 95] on div at bounding box center [87, 95] width 58 height 0
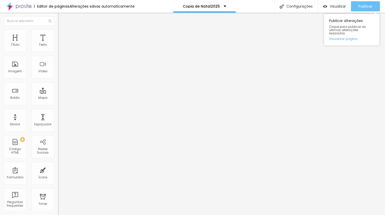
click at [372, 5] on span "Publicar" at bounding box center [366, 6] width 14 height 4
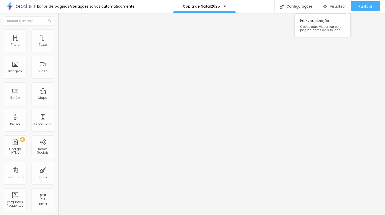
click at [337, 6] on span "Visualizar" at bounding box center [338, 6] width 16 height 4
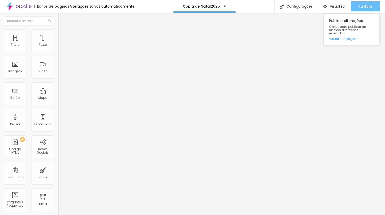
click at [361, 3] on div "Publicar" at bounding box center [366, 6] width 14 height 10
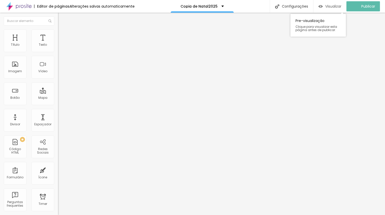
click at [337, 6] on span "Visualizar" at bounding box center [333, 6] width 16 height 4
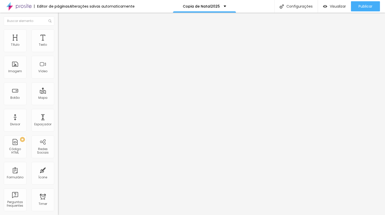
paste input "https://calendly.com/mariaevangelista-info/natal-2025"
type input "https://calendly.com/mariaevangelista-info/natal-2025"
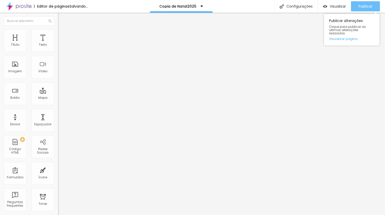
click at [366, 10] on div "Publicar" at bounding box center [366, 6] width 14 height 10
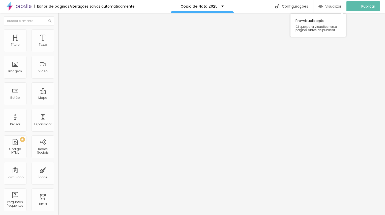
click at [334, 7] on span "Visualizar" at bounding box center [333, 6] width 16 height 4
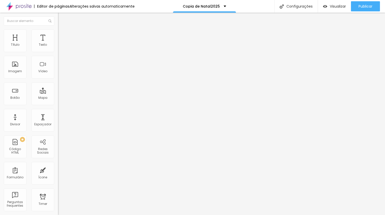
click at [58, 79] on span "Original" at bounding box center [64, 77] width 12 height 4
click at [58, 82] on span "Cinema" at bounding box center [64, 80] width 13 height 4
click at [62, 84] on span "Cinema" at bounding box center [68, 81] width 13 height 4
click at [58, 87] on span "Padrão" at bounding box center [63, 85] width 11 height 4
click at [58, 33] on li "Avançado" at bounding box center [87, 31] width 58 height 5
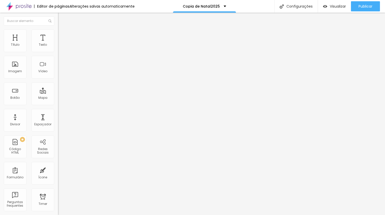
type input "16"
type input "17"
type input "18"
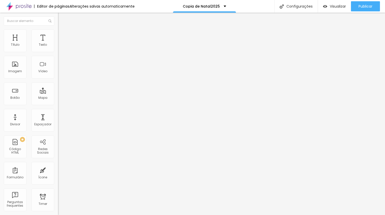
type input "18"
type input "21"
type input "23"
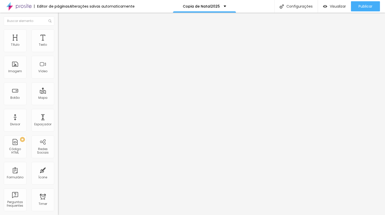
type input "29"
type input "30"
type input "33"
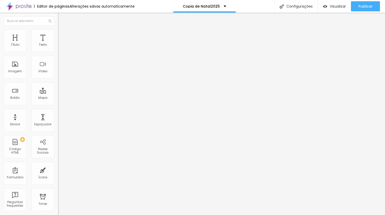
type input "33"
type input "34"
drag, startPoint x: 17, startPoint y: 50, endPoint x: 22, endPoint y: 50, distance: 5.3
type input "34"
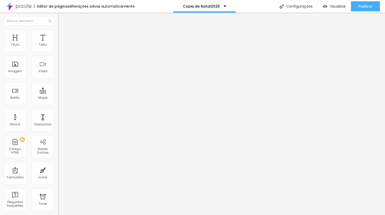
click at [58, 93] on input "range" at bounding box center [74, 95] width 33 height 4
type input "6"
type input "7"
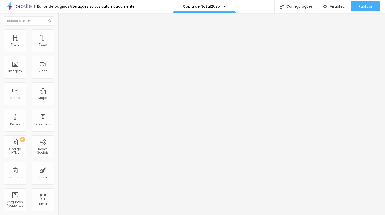
type input "10"
type input "11"
type input "15"
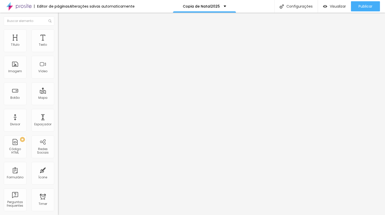
type input "15"
type input "16"
type input "17"
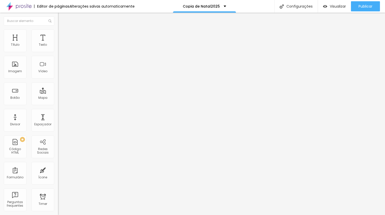
type input "19"
type input "24"
type input "26"
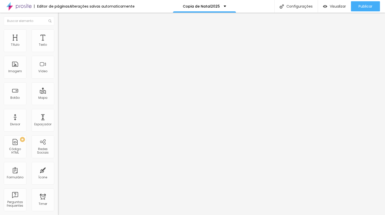
type input "26"
type input "27"
type input "30"
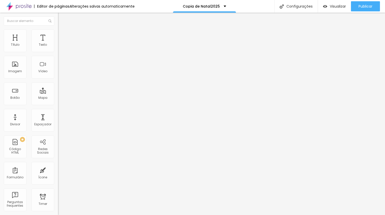
type input "31"
type input "32"
type input "33"
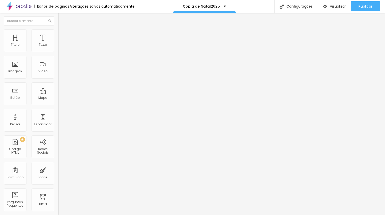
type input "33"
type input "34"
drag, startPoint x: 14, startPoint y: 60, endPoint x: 22, endPoint y: 62, distance: 8.7
type input "34"
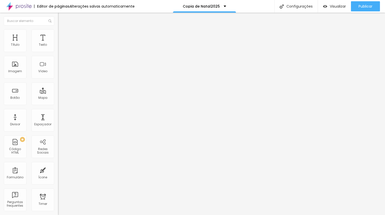
click at [58, 164] on input "range" at bounding box center [74, 166] width 33 height 4
click at [58, 46] on span "Encaixotado" at bounding box center [68, 44] width 20 height 4
click at [58, 54] on span "Completo" at bounding box center [65, 51] width 15 height 4
click at [58, 49] on span "Encaixotado" at bounding box center [68, 47] width 20 height 4
click at [63, 36] on span "Avançado" at bounding box center [71, 38] width 17 height 4
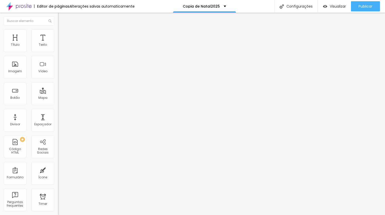
type input "5"
drag, startPoint x: 11, startPoint y: 52, endPoint x: 15, endPoint y: 52, distance: 3.5
click at [58, 98] on div at bounding box center [87, 100] width 58 height 5
type input "10"
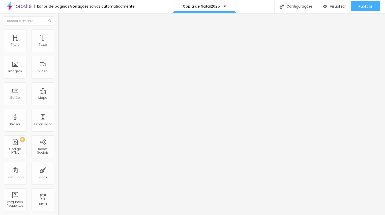
type input "10"
type input "15"
type input "20"
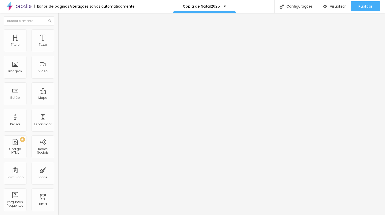
type input "25"
type input "30"
drag, startPoint x: 17, startPoint y: 51, endPoint x: 49, endPoint y: 55, distance: 32.3
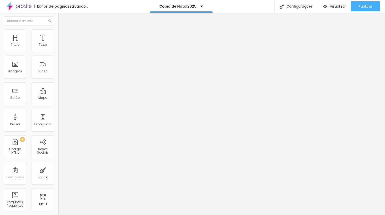
type input "30"
click at [58, 55] on div "30 Espaçamento entre colunas" at bounding box center [87, 74] width 58 height 71
type input "7"
type input "62"
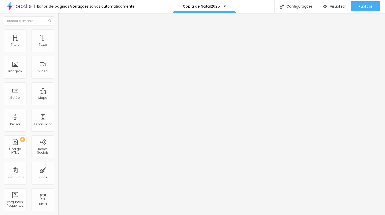
type input "62"
type input "168"
type input "248"
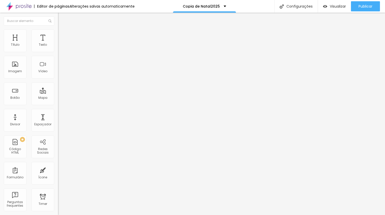
type input "360"
type input "483"
type input "500"
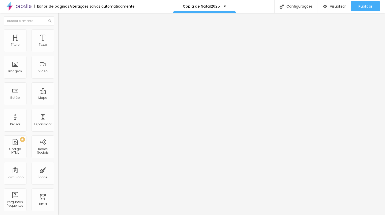
type input "500"
type input "471"
type input "369"
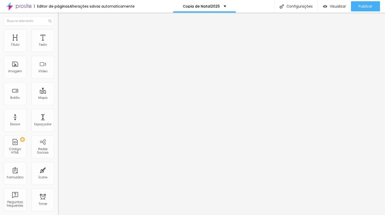
type input "308"
type input "242"
type input "176"
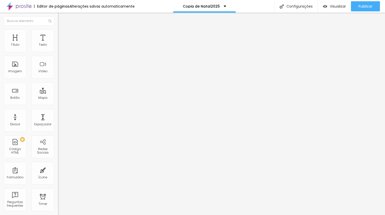
type input "176"
type input "104"
type input "26"
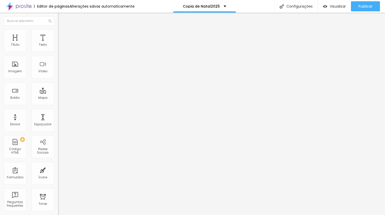
type input "0"
drag, startPoint x: 11, startPoint y: 61, endPoint x: -14, endPoint y: 67, distance: 25.2
click at [0, 67] on html "Editor de páginas Alterações salvas automaticamente Copia de Natal2025 Configur…" at bounding box center [192, 107] width 385 height 215
click at [58, 30] on ul "Conteúdo Estilo Avançado" at bounding box center [87, 31] width 58 height 15
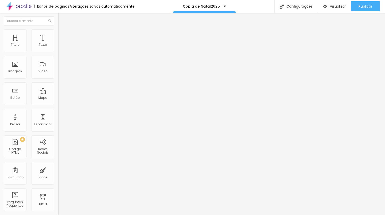
click at [58, 34] on li "Avançado" at bounding box center [87, 36] width 58 height 5
type input "5"
type input "15"
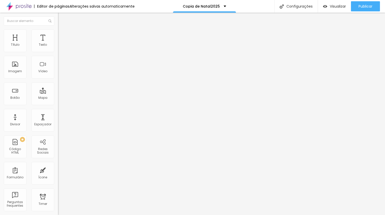
type input "20"
type input "25"
type input "30"
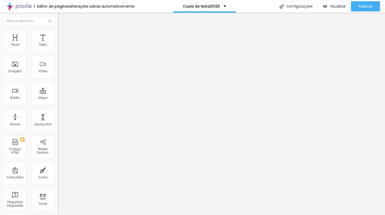
type input "30"
drag, startPoint x: 11, startPoint y: 52, endPoint x: 73, endPoint y: 57, distance: 61.8
type input "30"
click at [73, 57] on div "Título Texto Imagem Vídeo Botão Mapa Divisor Espaçador PREMIUM Código HTML Rede…" at bounding box center [192, 114] width 385 height 202
click at [63, 34] on span "Estilo" at bounding box center [67, 33] width 8 height 4
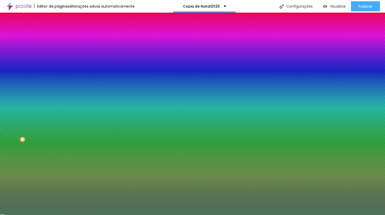
click at [60, 89] on icon "button" at bounding box center [61, 87] width 3 height 3
type input "95"
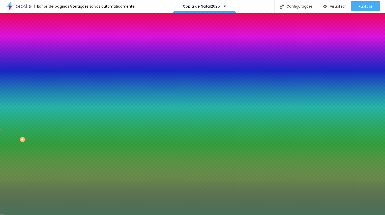
type input "100"
type input "105"
type input "110"
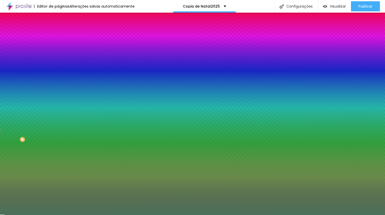
type input "110"
type input "115"
type input "120"
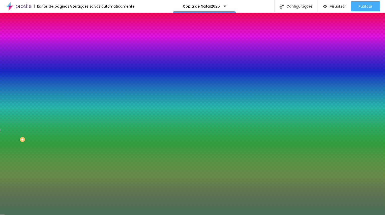
type input "125"
type input "130"
type input "140"
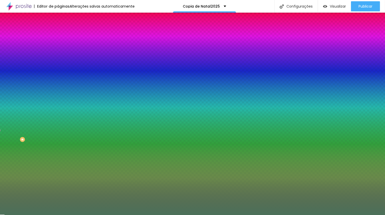
type input "140"
type input "145"
drag, startPoint x: 66, startPoint y: 182, endPoint x: 36, endPoint y: 177, distance: 30.7
click at [36, 177] on body "Editor de páginas Alterações salvas automaticamente Copia de Natal2025 Configur…" at bounding box center [192, 107] width 385 height 215
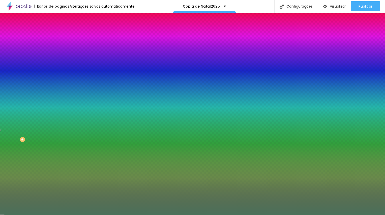
click at [106, 214] on div at bounding box center [192, 218] width 385 height 0
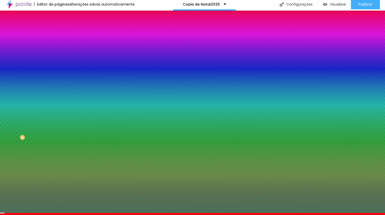
scroll to position [0, 0]
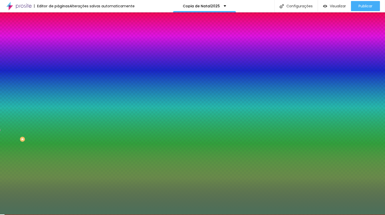
click at [24, 214] on div at bounding box center [192, 214] width 385 height 0
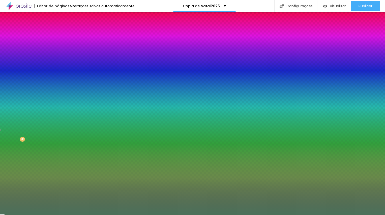
scroll to position [0, 0]
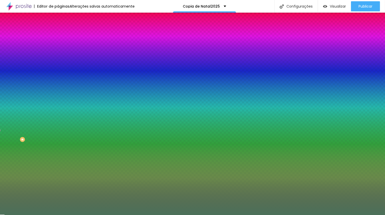
click at [58, 105] on button "button" at bounding box center [61, 101] width 7 height 5
click at [51, 214] on div at bounding box center [192, 215] width 385 height 0
click at [58, 91] on button "button" at bounding box center [61, 87] width 7 height 5
click at [29, 214] on div at bounding box center [192, 215] width 385 height 0
click at [58, 34] on li "Avançado" at bounding box center [87, 36] width 58 height 5
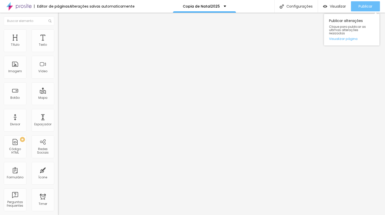
click at [356, 8] on button "Publicar" at bounding box center [365, 6] width 29 height 10
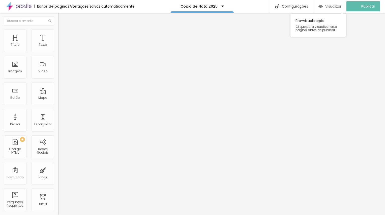
click at [329, 10] on div "Visualizar" at bounding box center [330, 6] width 23 height 10
